Goal: Task Accomplishment & Management: Use online tool/utility

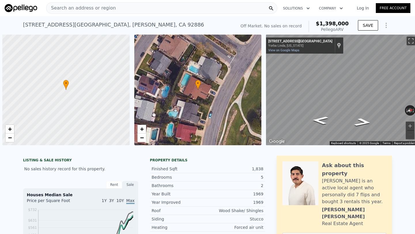
scroll to position [0, 2]
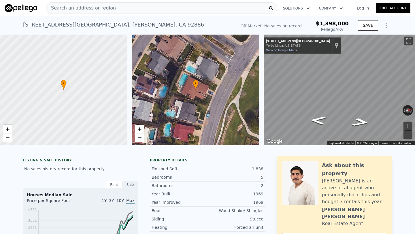
click at [76, 5] on span "Search an address or region" at bounding box center [81, 8] width 70 height 7
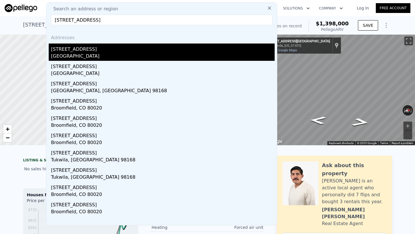
type input "[STREET_ADDRESS]"
click at [124, 61] on div "[GEOGRAPHIC_DATA]" at bounding box center [163, 57] width 224 height 8
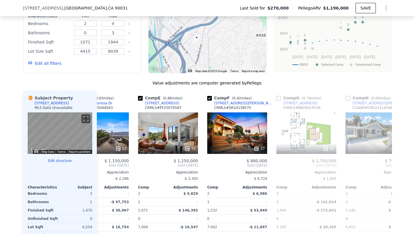
scroll to position [0, 248]
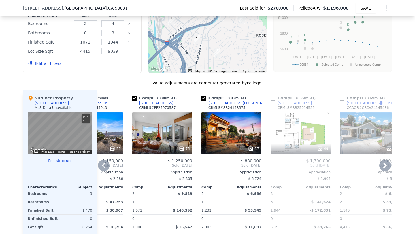
click at [233, 136] on div "37" at bounding box center [232, 134] width 60 height 42
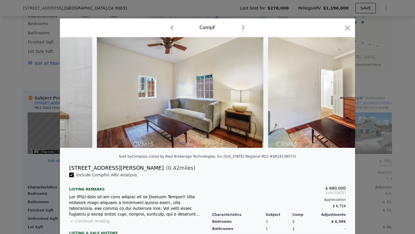
scroll to position [0, 2454]
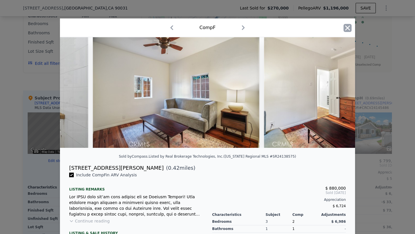
click at [350, 26] on icon "button" at bounding box center [348, 27] width 5 height 5
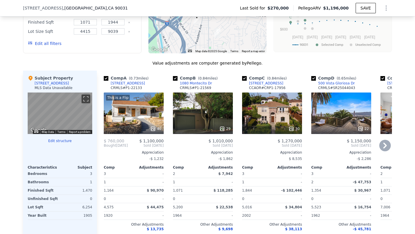
scroll to position [509, 0]
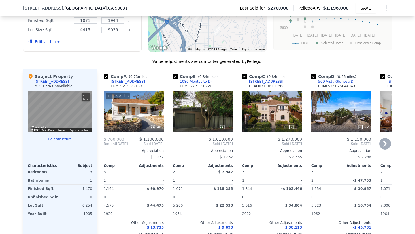
click at [133, 122] on div at bounding box center [134, 127] width 60 height 10
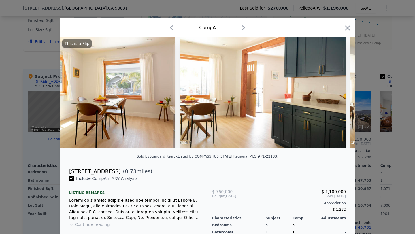
scroll to position [0, 1585]
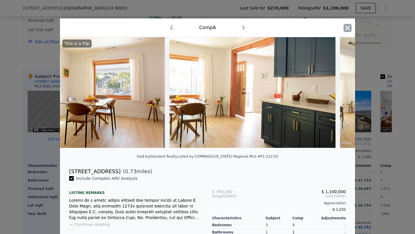
click at [344, 28] on icon "button" at bounding box center [348, 28] width 8 height 8
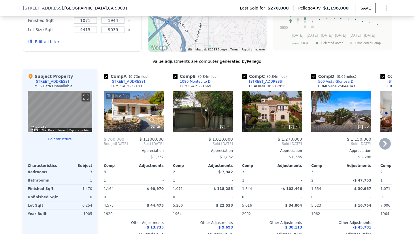
click at [120, 121] on div "This is a Flip 40" at bounding box center [134, 112] width 60 height 42
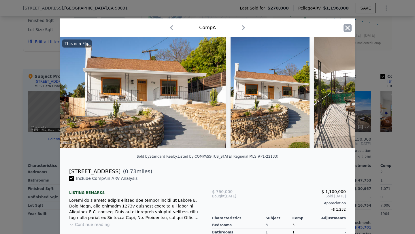
click at [350, 28] on icon "button" at bounding box center [348, 28] width 8 height 8
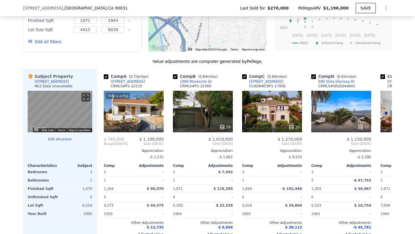
click at [45, 7] on span "[STREET_ADDRESS]" at bounding box center [43, 8] width 40 height 6
copy span "[STREET_ADDRESS]"
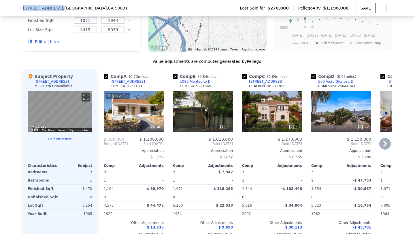
scroll to position [431, 0]
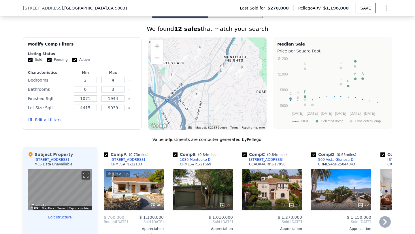
click at [144, 183] on div "This is a Flip 40" at bounding box center [134, 190] width 60 height 42
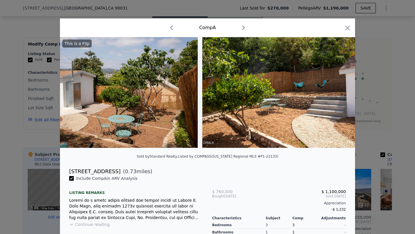
scroll to position [0, 4838]
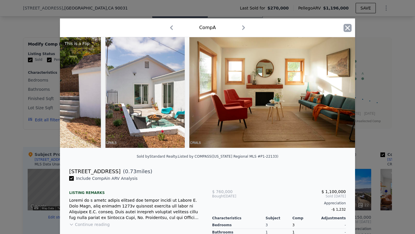
click at [348, 29] on icon "button" at bounding box center [348, 28] width 8 height 8
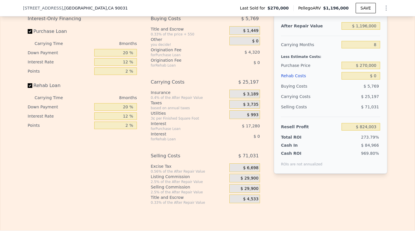
scroll to position [830, 0]
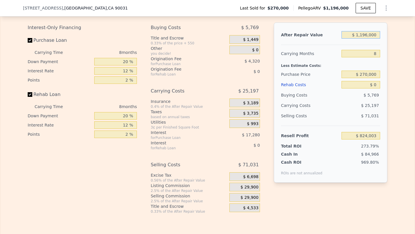
click at [378, 38] on input "$ 1,196,000" at bounding box center [361, 35] width 39 height 8
type input "$ 80"
type input "-$ 298,251"
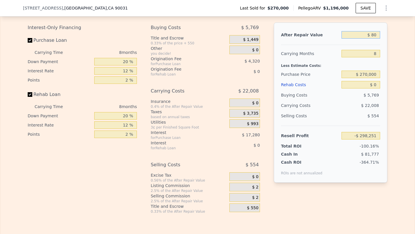
type input "$ 800"
type input "-$ 297,576"
type input "$ 8,000"
type input "-$ 290,820"
type input "$ 80,000"
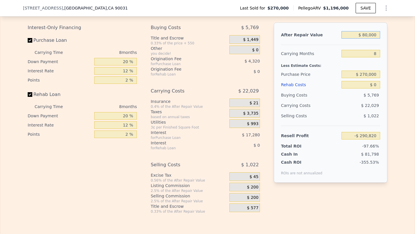
type input "-$ 223,254"
type input "$ 8,000"
type input "-$ 290,820"
type input "$ 800"
type input "-$ 297,576"
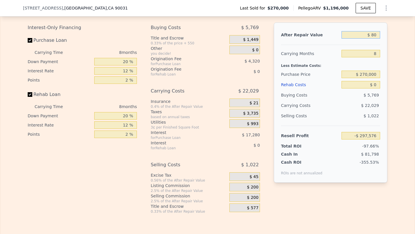
type input "$ 8"
type input "-$ 298,319"
type input "$ 90"
type input "-$ 298,242"
type input "$ 900"
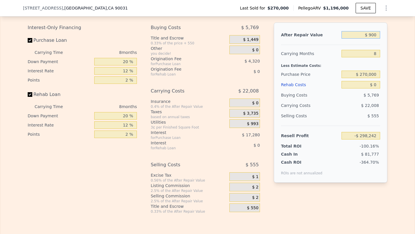
type input "-$ 297,483"
type input "$ 9,000"
type input "-$ 289,881"
type input "$ 90,000"
type input "-$ 213,871"
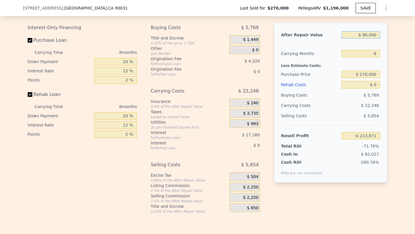
type input "$ 900,000"
type input "$ 546,236"
type input "$ 900,000"
click at [363, 74] on input "$ 270,000" at bounding box center [361, 75] width 39 height 8
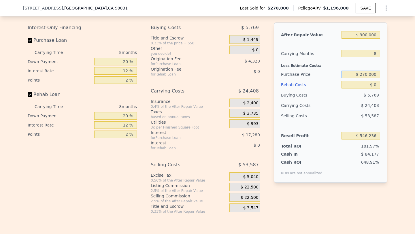
click at [363, 74] on input "$ 270,000" at bounding box center [361, 75] width 39 height 8
type input "$ 725,000"
click at [376, 87] on input "$ 0" at bounding box center [361, 85] width 39 height 8
type input "$ 53,321"
click at [376, 87] on input "$ 0" at bounding box center [361, 85] width 39 height 8
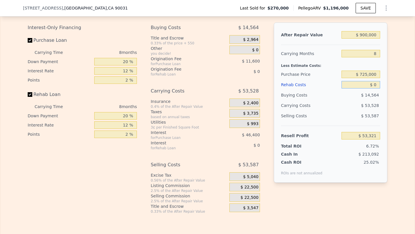
click at [376, 87] on input "$ 0" at bounding box center [361, 85] width 39 height 8
type input "$ 10"
type input "$ 53,311"
type input "$ 100"
type input "$ 53,211"
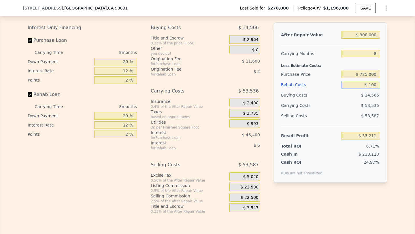
type input "$ 1,000"
type input "$ 52,241"
type input "$ 10,000"
type input "$ 42,521"
type input "$ 100,000"
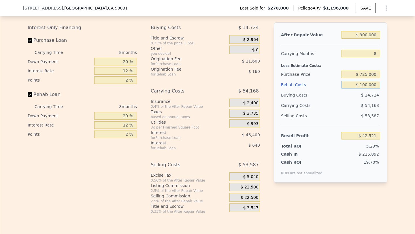
type input "-$ 54,679"
type input "$ 100,000"
click at [240, 199] on div "$ 22,500" at bounding box center [245, 197] width 31 height 9
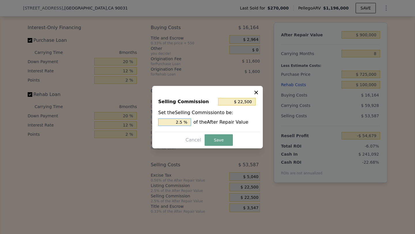
click at [176, 122] on input "2.5 %" at bounding box center [174, 123] width 33 height 8
type input "$ 0"
type input "0 %"
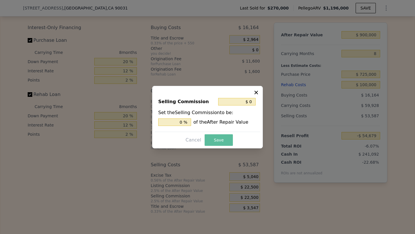
click at [218, 138] on button "Save" at bounding box center [219, 140] width 28 height 12
type input "-$ 32,179"
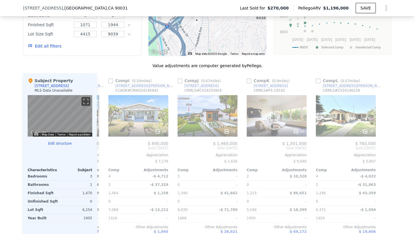
scroll to position [0, 0]
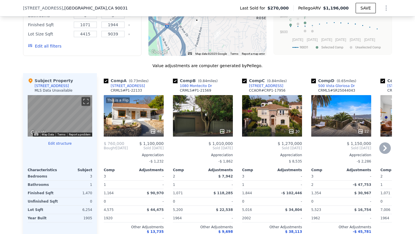
click at [202, 114] on div "29" at bounding box center [203, 116] width 60 height 42
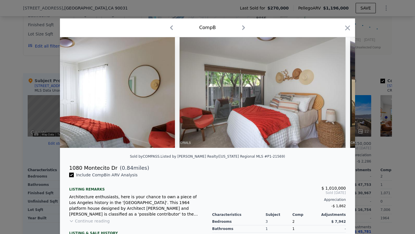
scroll to position [0, 2739]
click at [347, 27] on icon "button" at bounding box center [348, 27] width 5 height 5
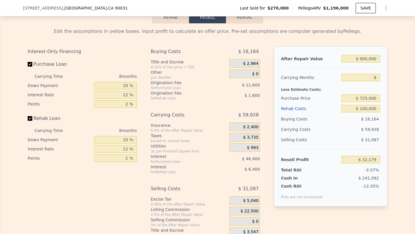
scroll to position [806, 0]
click at [374, 77] on input "8" at bounding box center [361, 78] width 39 height 8
type input "6"
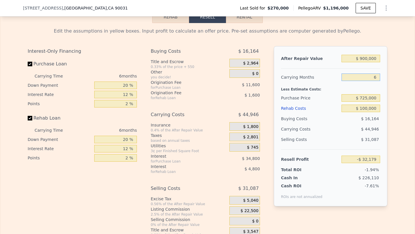
type input "-$ 17,197"
type input "6"
click at [342, 141] on div "$ 31,087" at bounding box center [361, 139] width 39 height 10
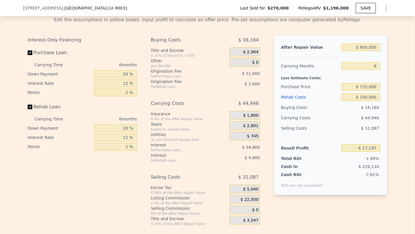
scroll to position [819, 0]
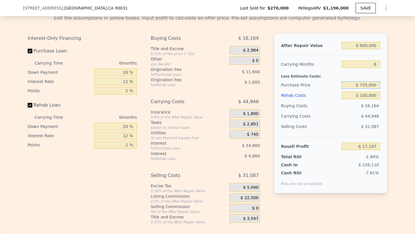
click at [364, 84] on input "$ 725,000" at bounding box center [361, 85] width 39 height 8
type input "$ 675,000"
click at [357, 115] on div "$ 44,946" at bounding box center [350, 116] width 61 height 10
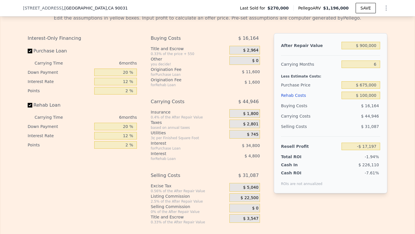
type input "$ 36,169"
click at [375, 84] on input "$ 675,000" at bounding box center [361, 85] width 39 height 8
type input "$ 660,000"
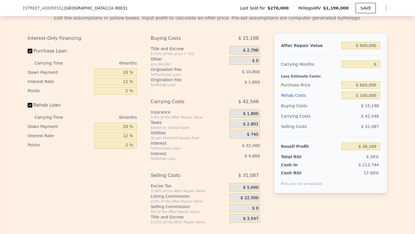
click at [362, 113] on div "$ 42,546" at bounding box center [350, 116] width 61 height 10
type input "$ 52,179"
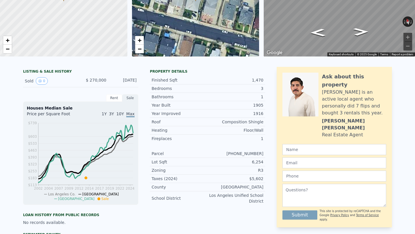
scroll to position [0, 0]
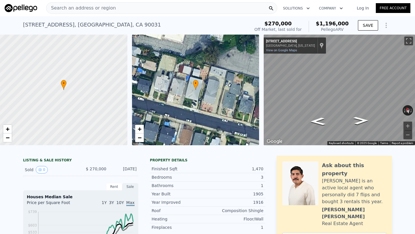
click at [112, 8] on div "Search an address or region" at bounding box center [161, 8] width 231 height 12
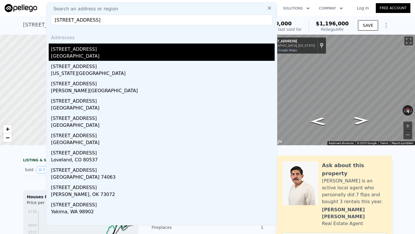
type input "[STREET_ADDRESS]"
click at [93, 50] on div "[STREET_ADDRESS]" at bounding box center [163, 48] width 224 height 9
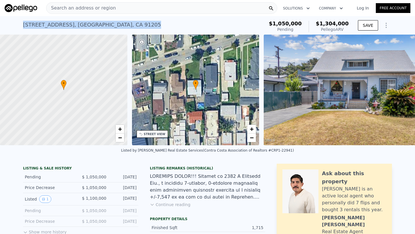
drag, startPoint x: 20, startPoint y: 23, endPoint x: 89, endPoint y: 29, distance: 68.9
click at [164, 26] on div "[STREET_ADDRESS] Pending (~ARV $1.304m ) $1,050,000 Pending $1,304,000 Pellego …" at bounding box center [207, 25] width 415 height 18
copy div "[STREET_ADDRESS]"
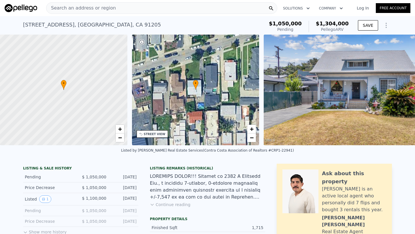
click at [209, 187] on div at bounding box center [207, 187] width 115 height 28
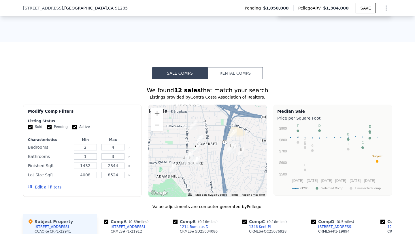
scroll to position [434, 0]
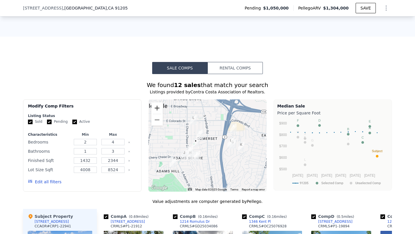
click at [157, 108] on button "Zoom in" at bounding box center [157, 108] width 12 height 12
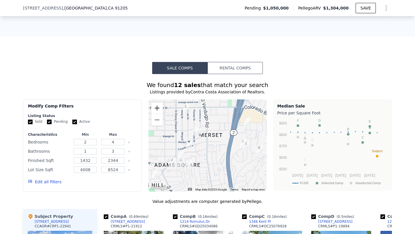
click at [157, 108] on button "Zoom in" at bounding box center [157, 108] width 12 height 12
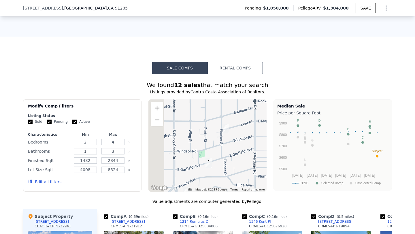
drag, startPoint x: 186, startPoint y: 149, endPoint x: 236, endPoint y: 164, distance: 52.0
click at [236, 164] on div at bounding box center [208, 146] width 119 height 92
click at [162, 122] on button "Zoom out" at bounding box center [157, 120] width 12 height 12
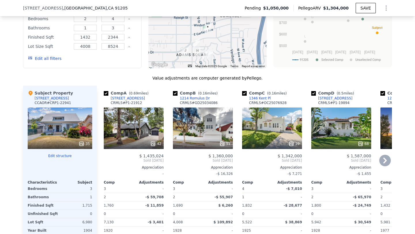
scroll to position [565, 0]
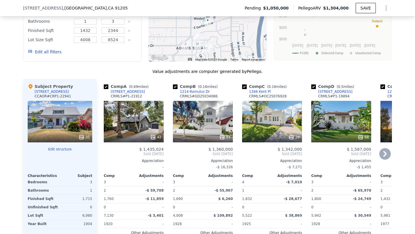
click at [269, 125] on div "29" at bounding box center [272, 122] width 60 height 42
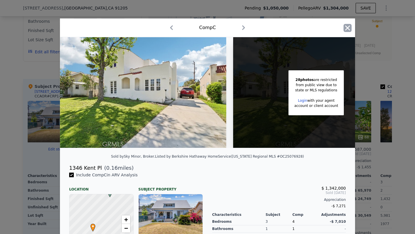
click at [350, 30] on icon "button" at bounding box center [348, 27] width 5 height 5
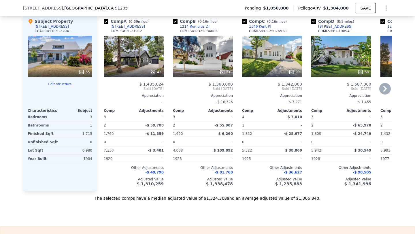
scroll to position [629, 0]
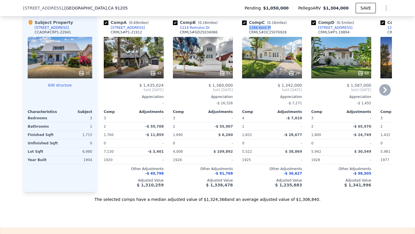
drag, startPoint x: 270, startPoint y: 27, endPoint x: 244, endPoint y: 27, distance: 26.3
click at [244, 27] on div "Comp C ( 0.16 miles) 1346 Kent Pl CRMLS # OC25076928" at bounding box center [272, 28] width 60 height 17
copy div "1346 Kent Pl"
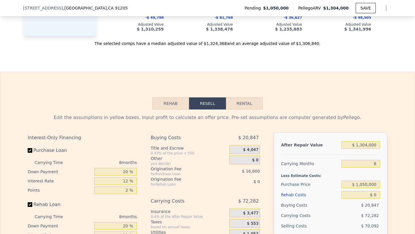
scroll to position [803, 0]
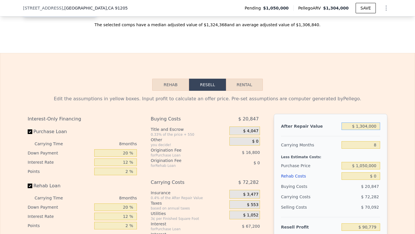
click at [365, 125] on input "$ 1,304,000" at bounding box center [361, 127] width 39 height 8
type input "$ 120"
type input "-$ 1,140,088"
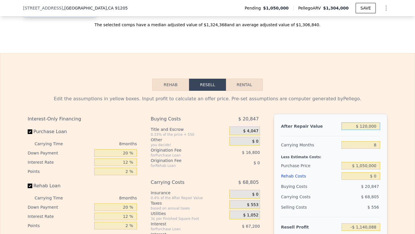
type input "$ 1,200,000"
type input "-$ 7,398"
type input "$ 1,200,000"
click at [357, 166] on input "$ 1,050,000" at bounding box center [361, 166] width 39 height 8
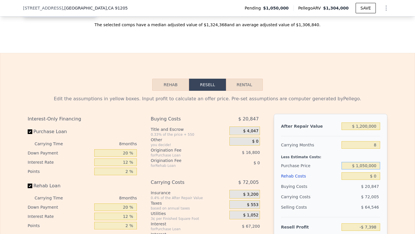
click at [357, 166] on input "$ 1,050,000" at bounding box center [361, 166] width 39 height 8
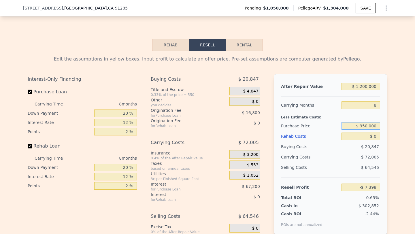
type input "$ 950,000"
click at [374, 133] on input "$ 0" at bounding box center [361, 137] width 39 height 8
type input "$ 100,935"
click at [374, 133] on input "$ 0" at bounding box center [361, 137] width 39 height 8
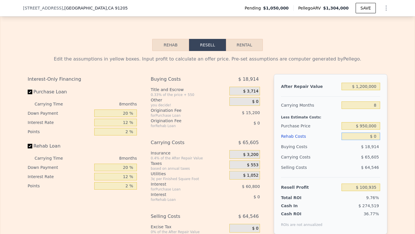
type input "$ 1"
type input "$ 100,934"
type input "$ 10,000"
type input "$ 90,135"
type input "$ 100,000"
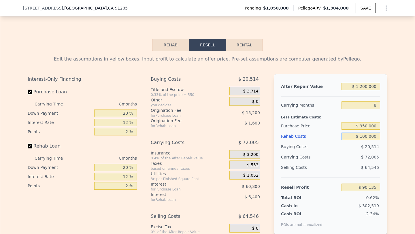
type input "-$ 7,065"
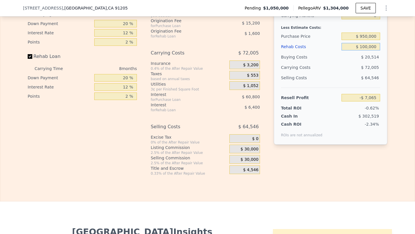
scroll to position [935, 0]
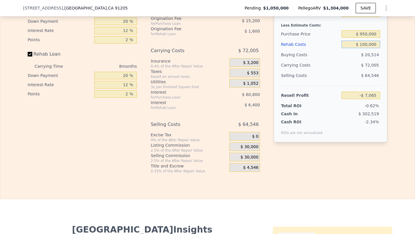
type input "$ 100,000"
click at [234, 157] on div "$ 30,000" at bounding box center [245, 157] width 31 height 9
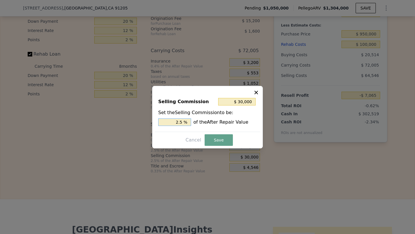
click at [179, 119] on input "2.5 %" at bounding box center [174, 123] width 33 height 8
type input "$ 0"
type input "0 %"
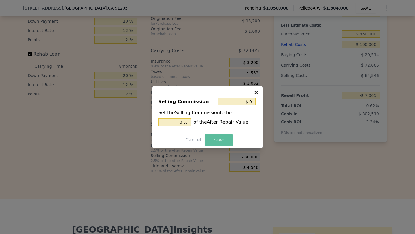
click at [212, 136] on button "Save" at bounding box center [219, 140] width 28 height 12
type input "$ 22,935"
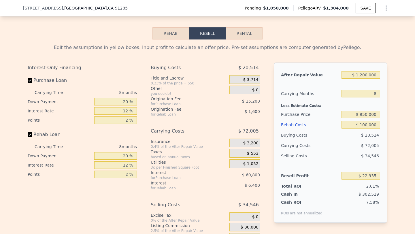
scroll to position [848, 0]
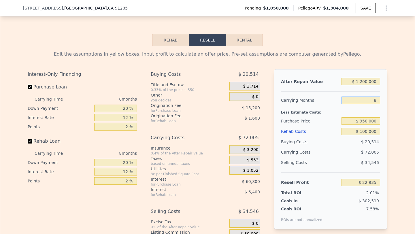
click at [369, 100] on input "8" at bounding box center [361, 101] width 39 height 8
type input "6"
type input "$ 40,936"
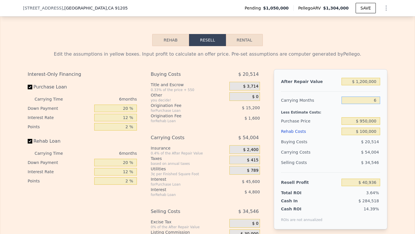
type input "6"
click at [340, 142] on div "Buying Costs $ 20,514" at bounding box center [330, 142] width 99 height 10
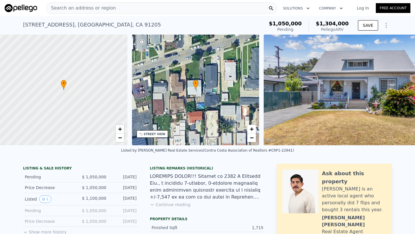
click at [99, 10] on span "Search an address or region" at bounding box center [81, 8] width 70 height 7
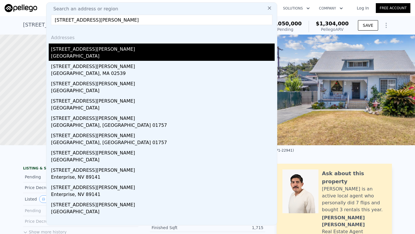
type input "[STREET_ADDRESS][PERSON_NAME]"
click at [89, 53] on div "[GEOGRAPHIC_DATA]" at bounding box center [163, 57] width 224 height 8
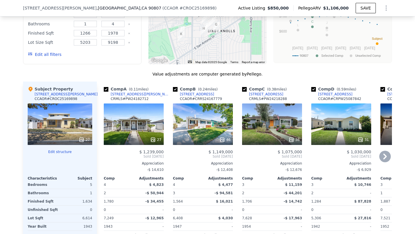
scroll to position [511, 0]
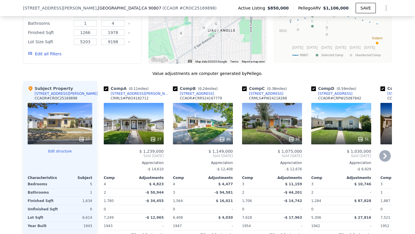
click at [132, 134] on div at bounding box center [134, 139] width 60 height 10
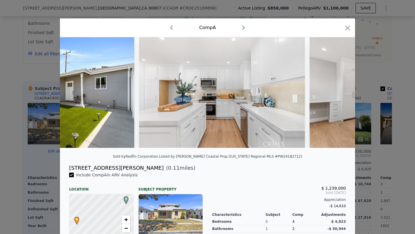
scroll to position [0, 2486]
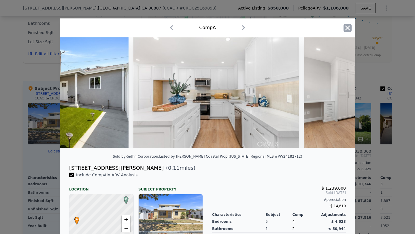
click at [348, 29] on icon "button" at bounding box center [348, 28] width 8 height 8
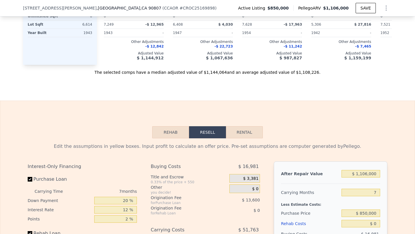
scroll to position [727, 0]
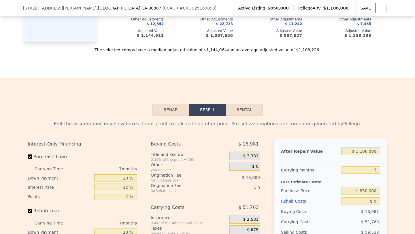
click at [367, 151] on input "$ 1,106,000" at bounding box center [361, 152] width 39 height 8
type input "$ 120"
type input "-$ 916,599"
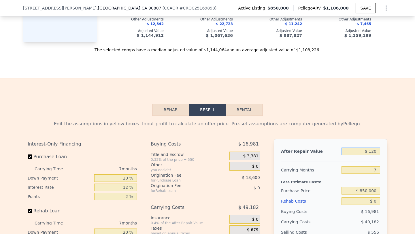
type input "$ 1,200"
type input "-$ 915,580"
type input "$ 12,000"
type input "-$ 905,381"
type input "$ 120,000"
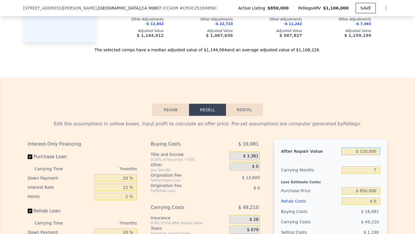
type input "-$ 803,393"
type input "$ 1,200,000"
type input "$ 216,491"
type input "$ 1,200,000"
click at [378, 171] on input "7" at bounding box center [361, 170] width 39 height 8
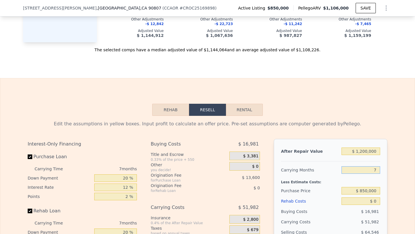
click at [378, 171] on input "7" at bounding box center [361, 170] width 39 height 8
type input "6"
type input "$ 223,917"
type input "6"
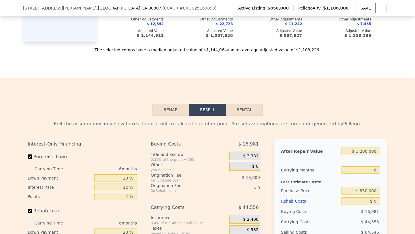
click at [341, 178] on div "Less Estimate Costs:" at bounding box center [330, 180] width 99 height 10
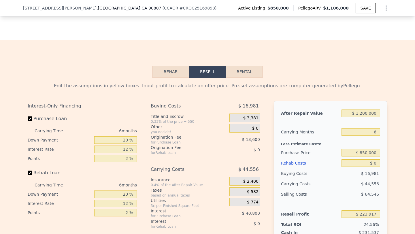
scroll to position [770, 0]
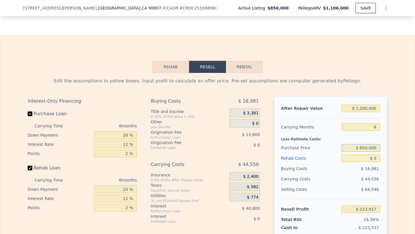
click at [373, 148] on input "$ 850,000" at bounding box center [361, 148] width 39 height 8
type input "$ 785,000"
click at [358, 164] on div "$ 16,981" at bounding box center [361, 169] width 39 height 10
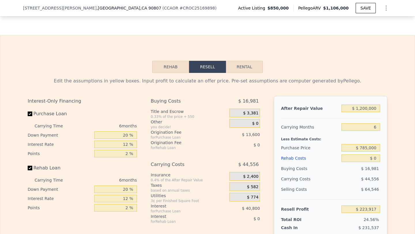
type input "$ 293,294"
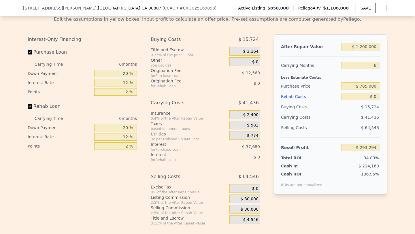
scroll to position [837, 0]
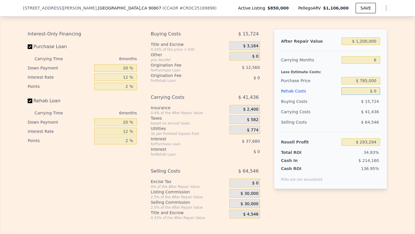
click at [374, 92] on input "$ 0" at bounding box center [361, 91] width 39 height 8
type input "$ 12"
type input "$ 293,282"
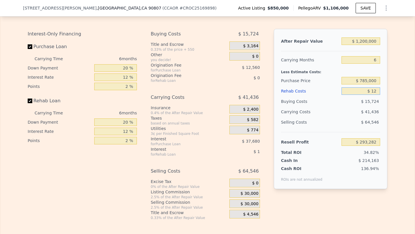
type input "$ 120"
type input "$ 293,166"
type input "$ 1,200"
type input "$ 292,015"
type input "$ 12,000"
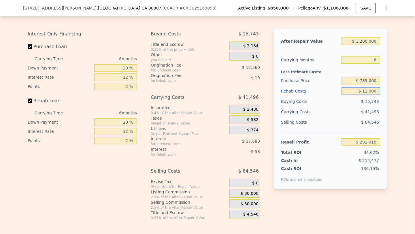
type input "$ 280,526"
type input "$ 120,000"
type input "$ 165,614"
type input "$ 120,000"
click at [349, 111] on div "$ 47,196" at bounding box center [350, 112] width 61 height 10
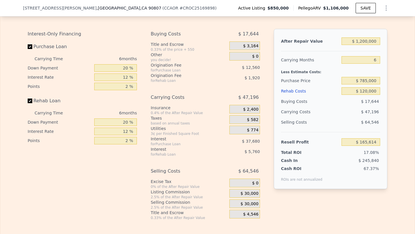
click at [250, 203] on span "$ 30,000" at bounding box center [250, 204] width 18 height 5
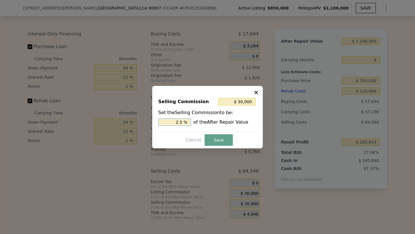
click at [185, 121] on input "2.5 %" at bounding box center [174, 123] width 33 height 8
type input "$ 0"
type input "0 %"
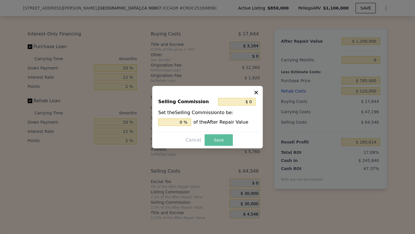
click at [220, 138] on button "Save" at bounding box center [219, 140] width 28 height 12
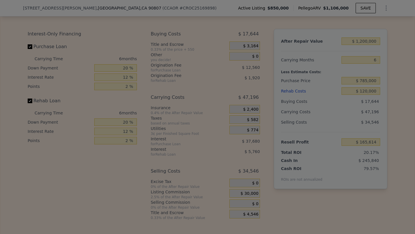
type input "$ 195,614"
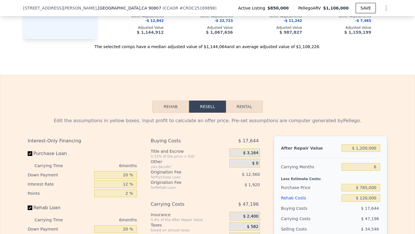
scroll to position [748, 0]
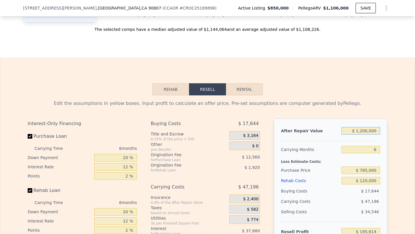
click at [363, 131] on input "$ 1,200,000" at bounding box center [361, 131] width 39 height 8
type input "$ 1,100,000"
type input "$ 98,647"
type input "$ 1,100,000"
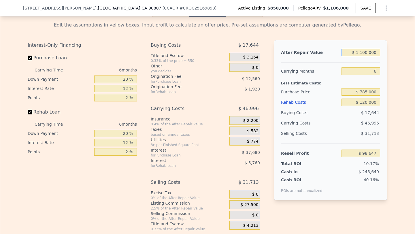
scroll to position [829, 0]
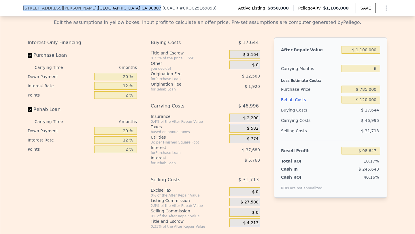
drag, startPoint x: 20, startPoint y: 6, endPoint x: 95, endPoint y: 10, distance: 75.4
click at [95, 10] on div "[STREET_ADDRESS][PERSON_NAME] ( CCAOR # CROC25169898 ) Active Listing $850,000 …" at bounding box center [207, 8] width 415 height 16
copy div "[STREET_ADDRESS][PERSON_NAME]"
